Goal: Information Seeking & Learning: Learn about a topic

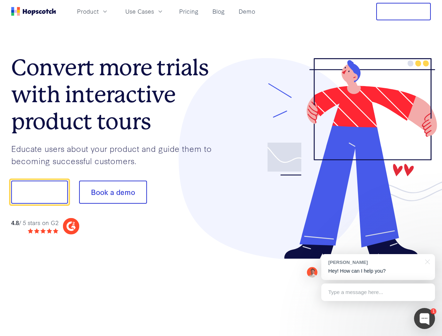
click at [221, 168] on div at bounding box center [326, 158] width 210 height 201
click at [99, 11] on span "Product" at bounding box center [88, 11] width 22 height 9
click at [154, 11] on span "Use Cases" at bounding box center [139, 11] width 29 height 9
click at [403, 12] on button "Free Trial" at bounding box center [403, 11] width 55 height 17
click at [39, 192] on button "Show me!" at bounding box center [39, 192] width 57 height 23
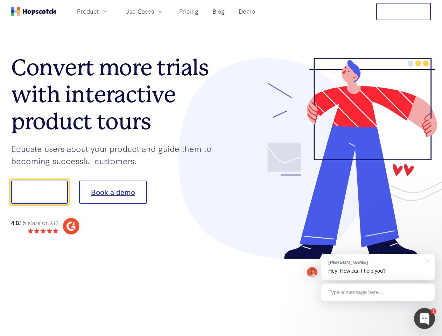
click at [113, 192] on button "Book a demo" at bounding box center [113, 192] width 68 height 23
click at [424, 318] on div at bounding box center [424, 318] width 21 height 21
click at [378, 267] on div "[PERSON_NAME] Hey! How can I help you?" at bounding box center [378, 267] width 114 height 26
click at [426, 261] on div at bounding box center [369, 191] width 131 height 233
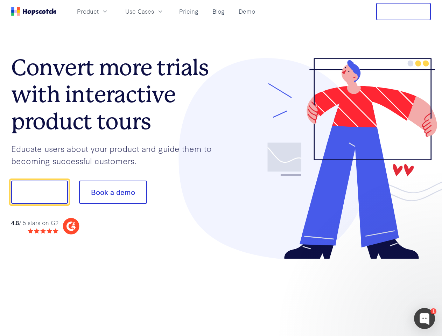
click at [378, 292] on div at bounding box center [369, 238] width 131 height 140
